Goal: Task Accomplishment & Management: Manage account settings

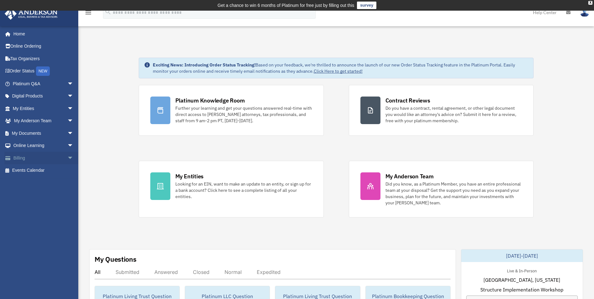
click at [67, 156] on span "arrow_drop_down" at bounding box center [73, 157] width 13 height 13
click at [39, 169] on link "$ Open Invoices" at bounding box center [46, 170] width 74 height 13
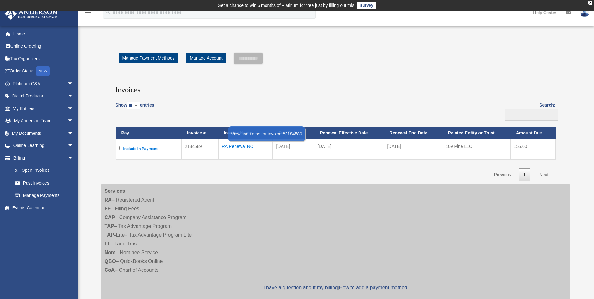
click at [236, 147] on div "RA Renewal NC" at bounding box center [246, 146] width 48 height 9
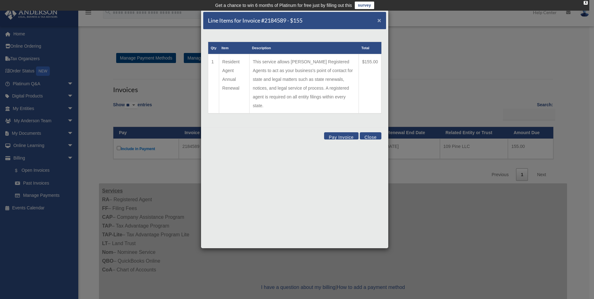
click at [378, 20] on span "×" at bounding box center [379, 20] width 4 height 7
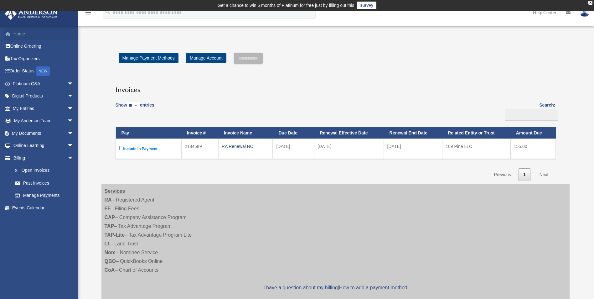
click at [20, 33] on link "Home" at bounding box center [43, 34] width 79 height 13
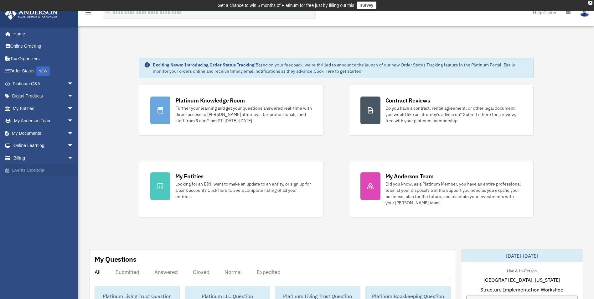
click at [24, 169] on link "Events Calendar" at bounding box center [43, 170] width 79 height 13
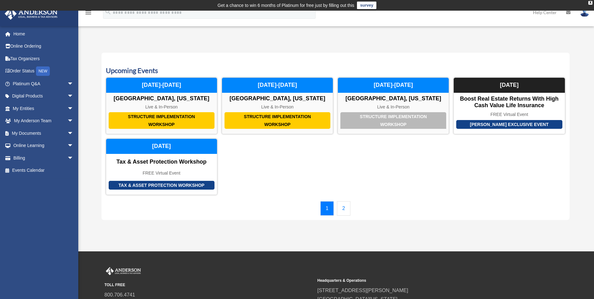
click at [583, 12] on img at bounding box center [584, 12] width 9 height 9
click at [476, 55] on link "Logout" at bounding box center [490, 54] width 63 height 13
